Goal: Navigation & Orientation: Find specific page/section

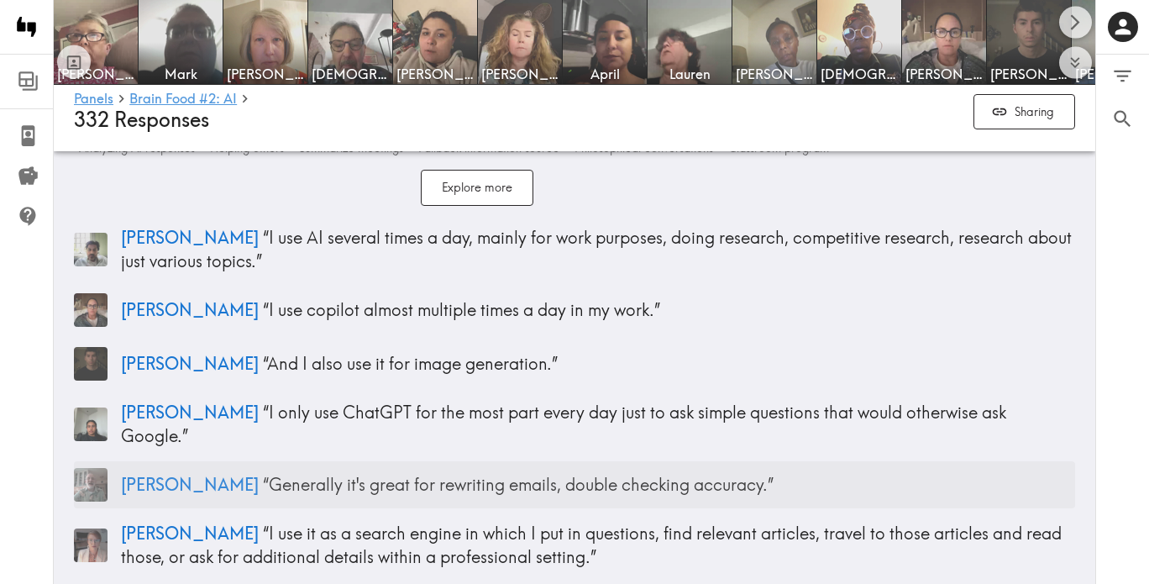
scroll to position [3863, 0]
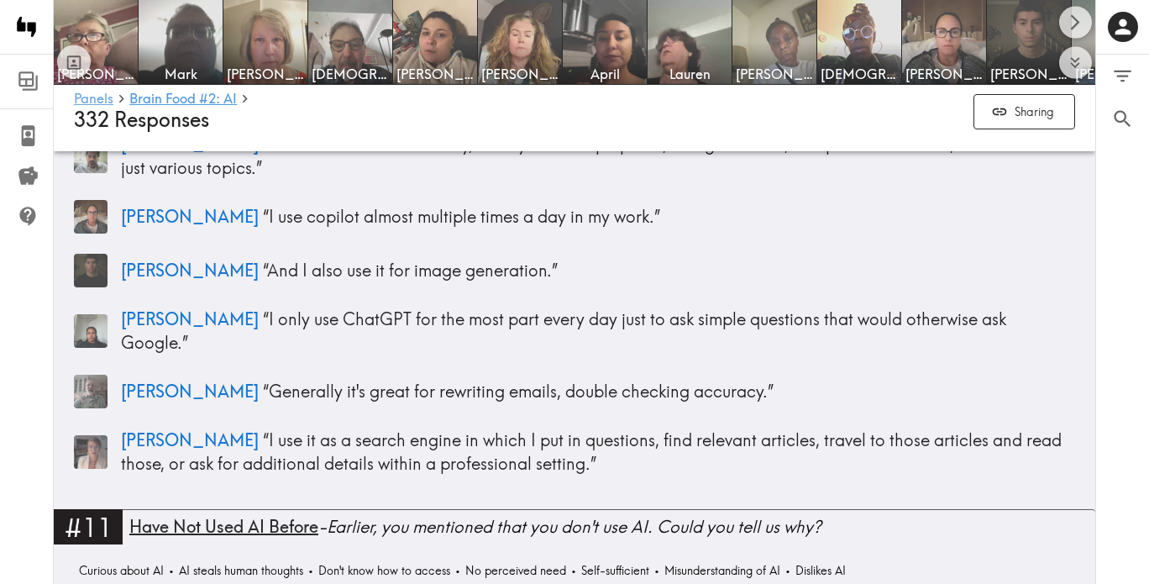
click at [96, 100] on link "Panels" at bounding box center [93, 100] width 39 height 16
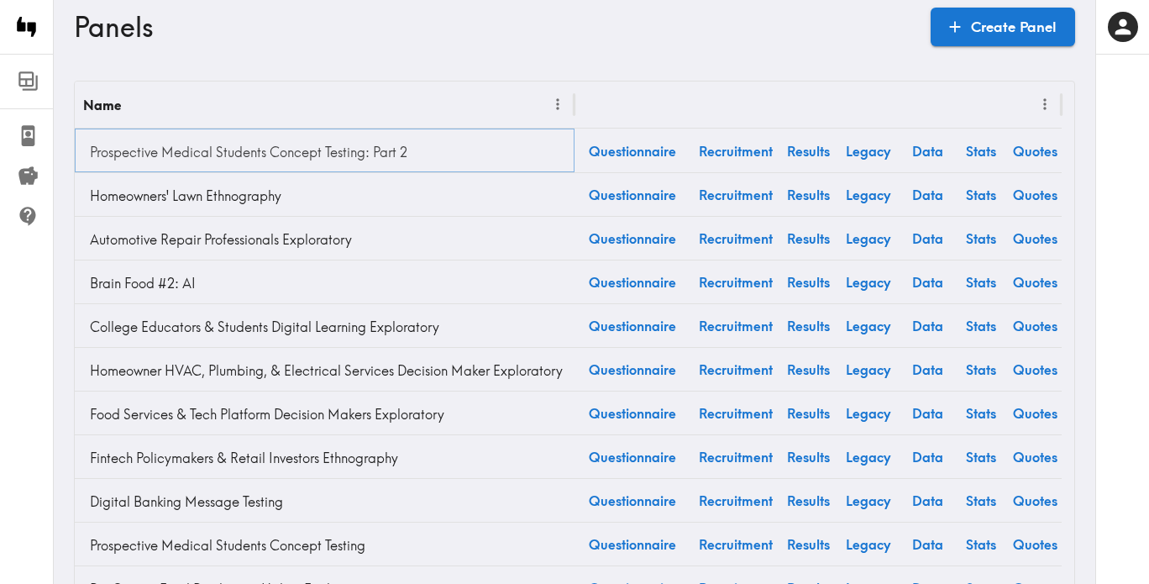
click at [380, 152] on link "Prospective Medical Students Concept Testing: Part 2" at bounding box center [324, 152] width 483 height 34
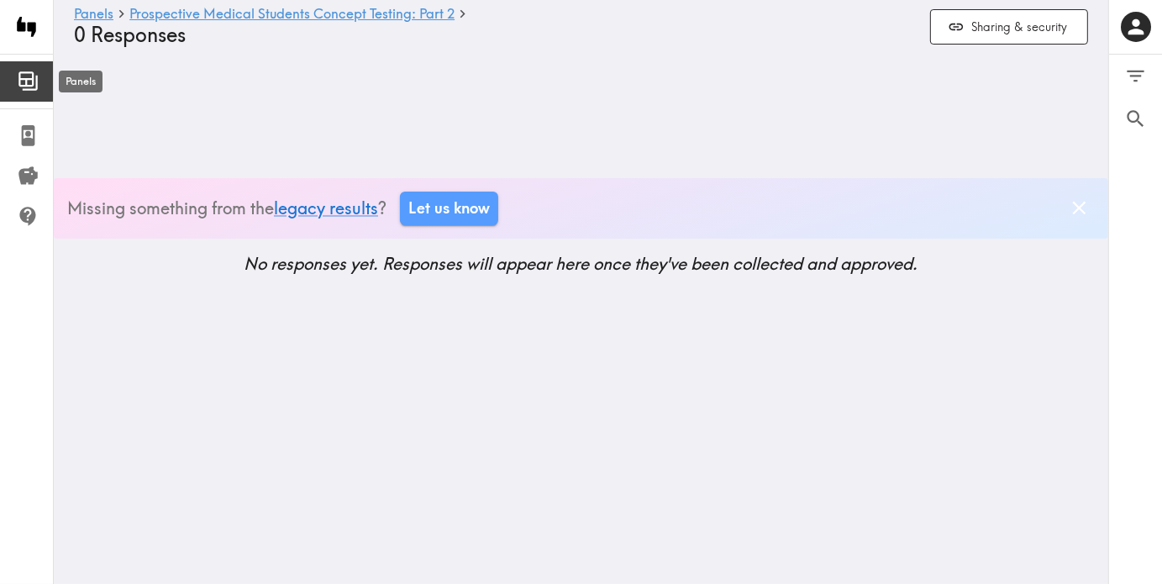
click at [34, 81] on icon at bounding box center [28, 81] width 23 height 23
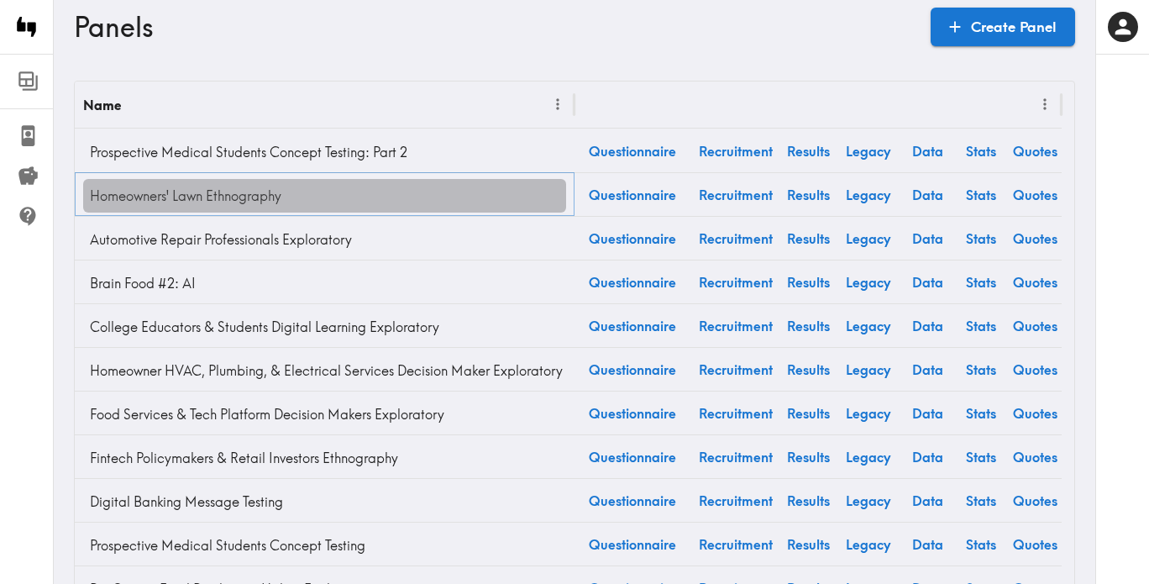
click at [275, 209] on link "Homeowners' Lawn Ethnography" at bounding box center [324, 196] width 483 height 34
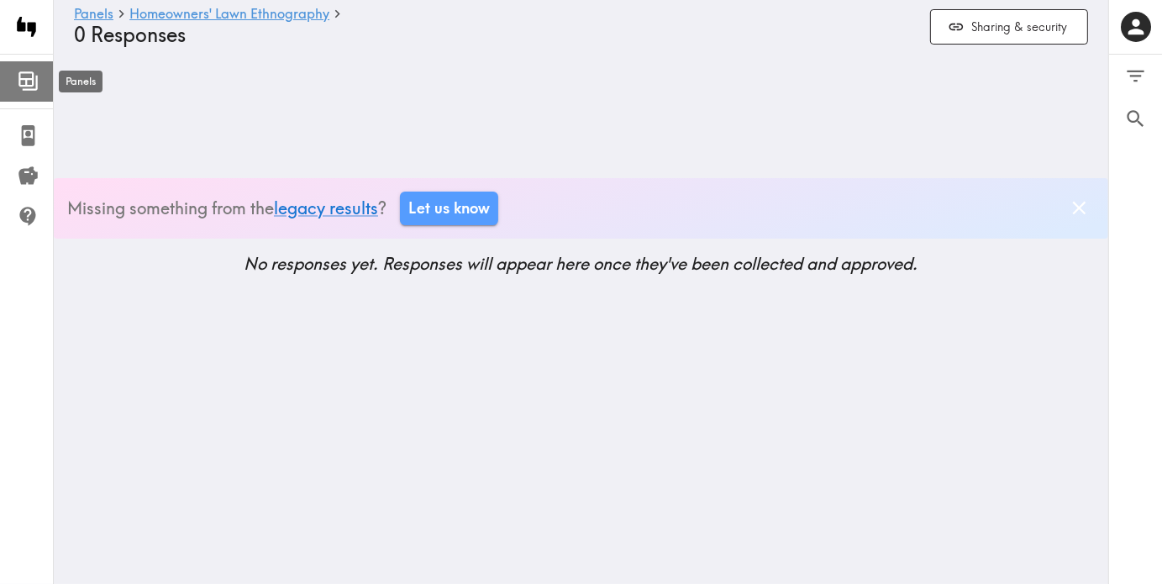
click at [39, 81] on icon at bounding box center [28, 81] width 23 height 23
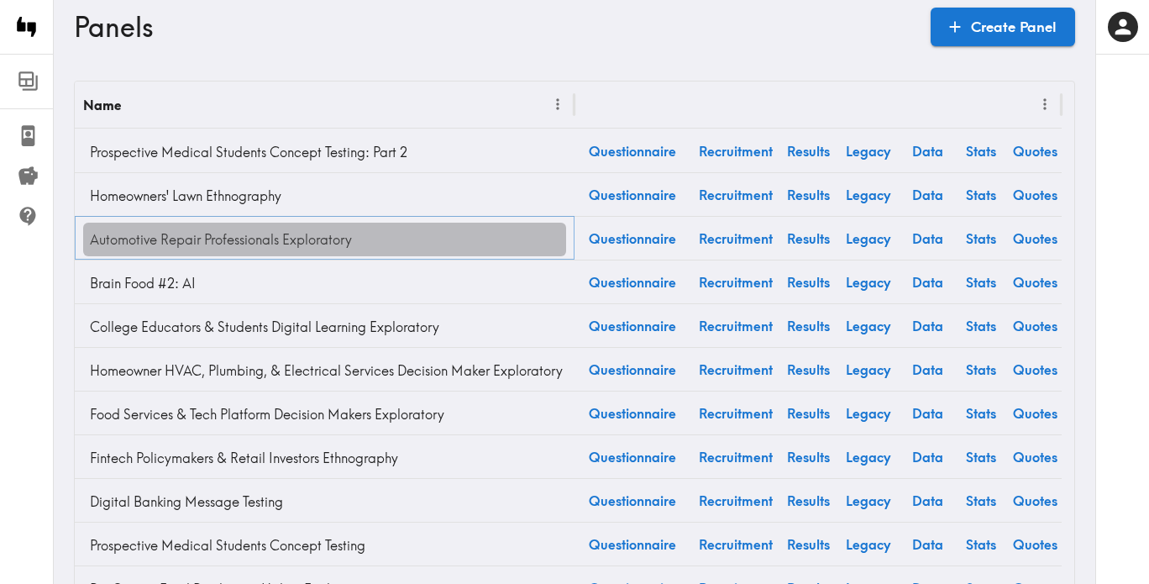
click at [190, 247] on link "Automotive Repair Professionals Exploratory" at bounding box center [324, 240] width 483 height 34
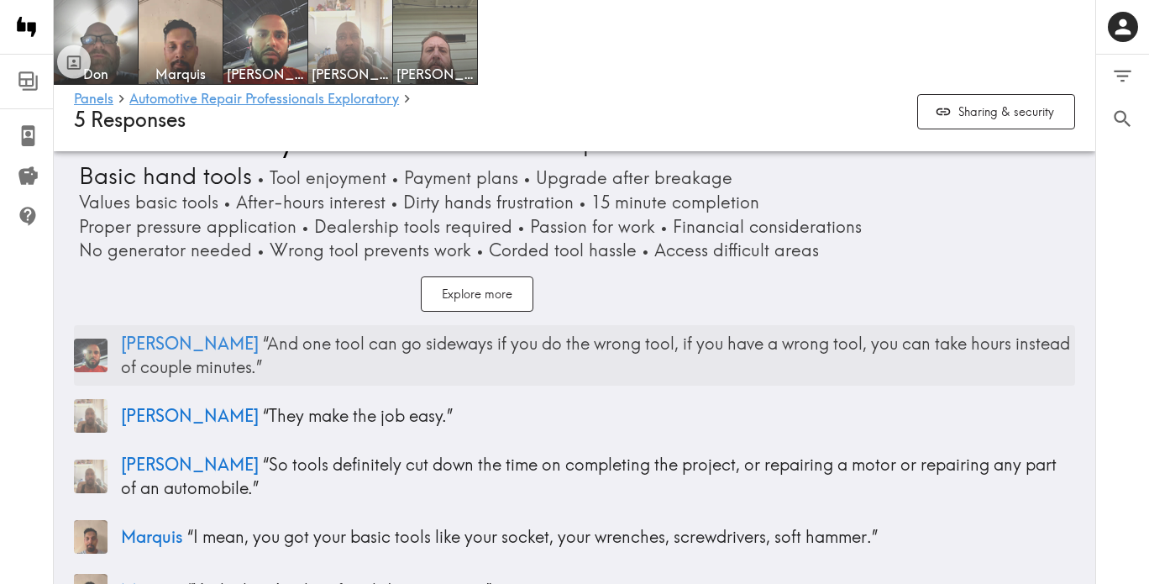
scroll to position [3443, 0]
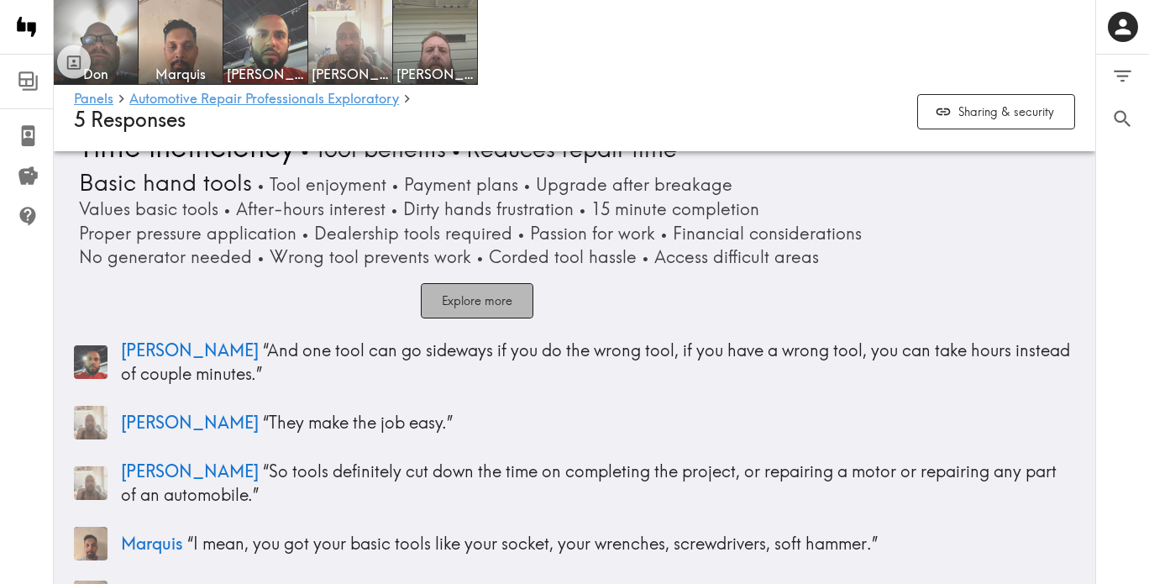
click at [468, 293] on button "Explore more" at bounding box center [477, 301] width 113 height 36
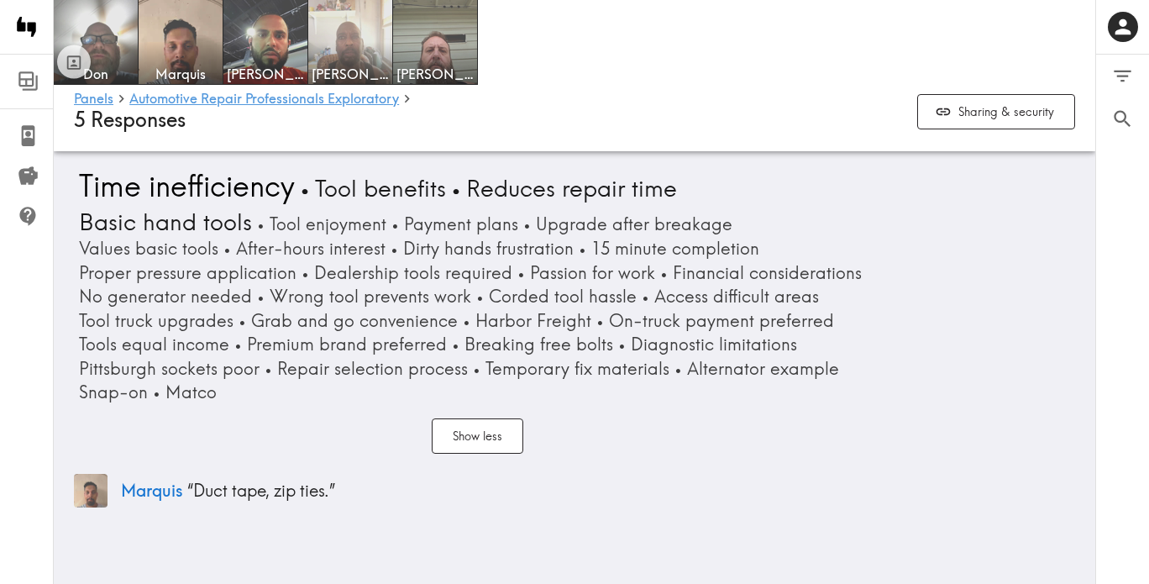
scroll to position [3527, 0]
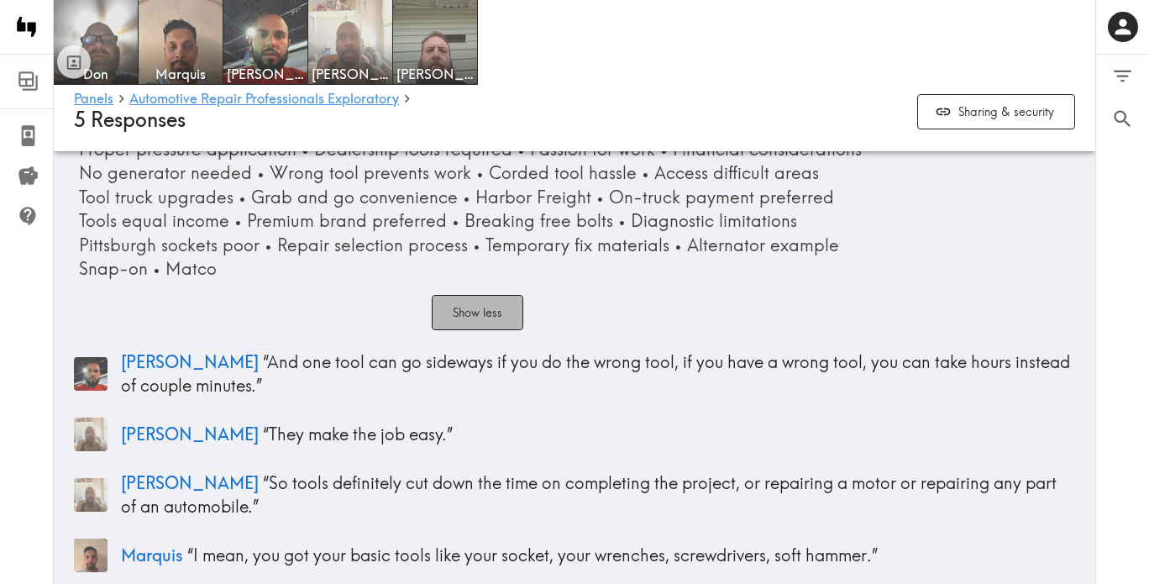
click at [480, 308] on button "Show less" at bounding box center [478, 313] width 92 height 36
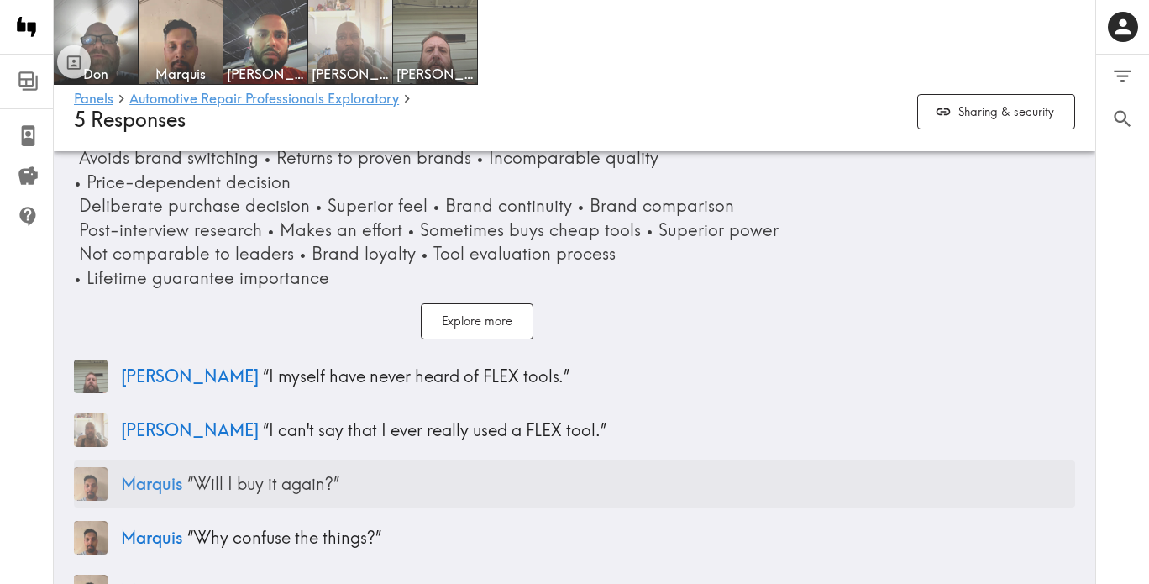
scroll to position [8017, 0]
